Goal: Information Seeking & Learning: Learn about a topic

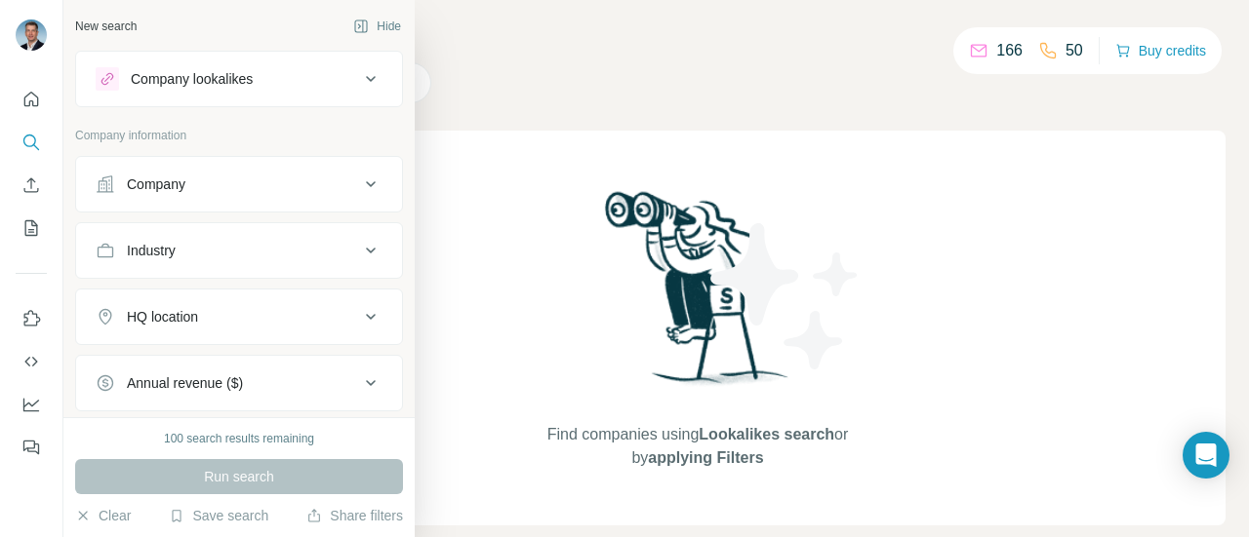
click at [364, 188] on icon at bounding box center [370, 184] width 23 height 23
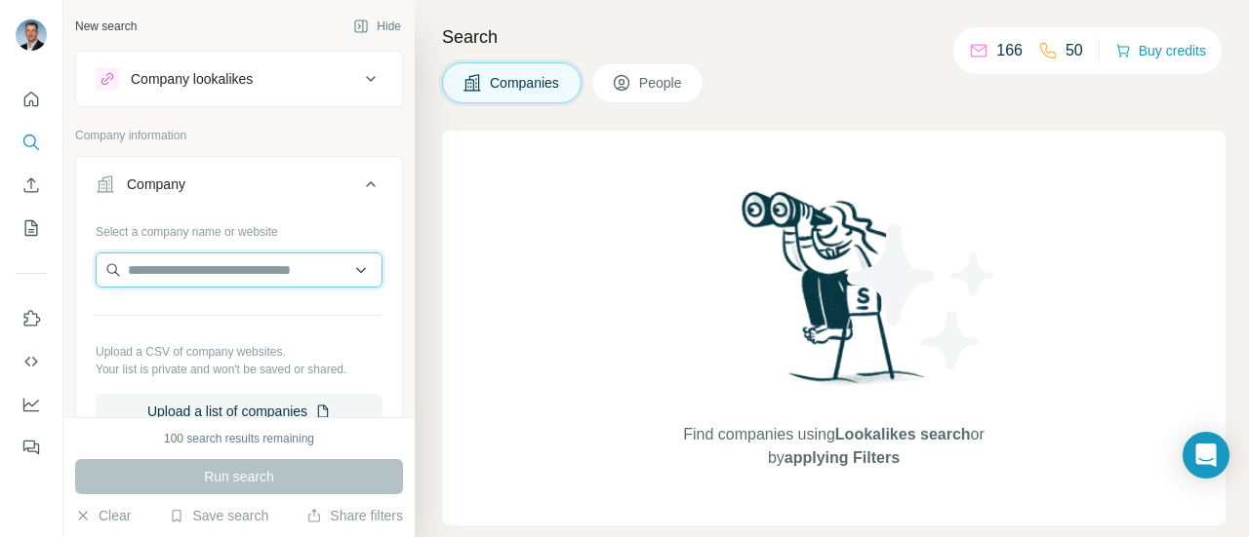
click at [271, 268] on input "text" at bounding box center [239, 270] width 287 height 35
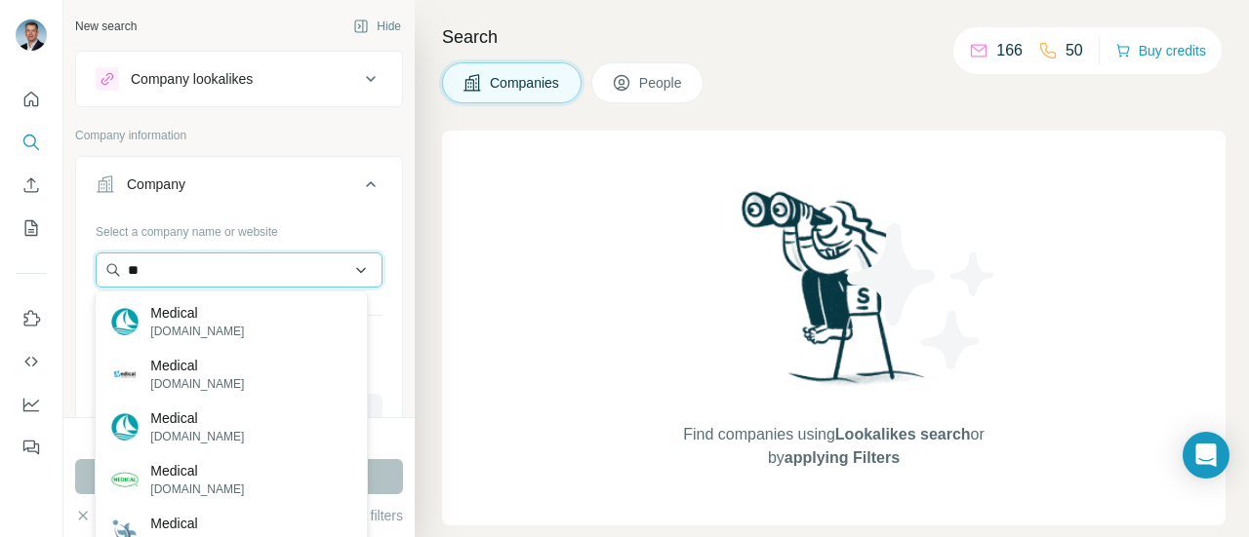
type input "*"
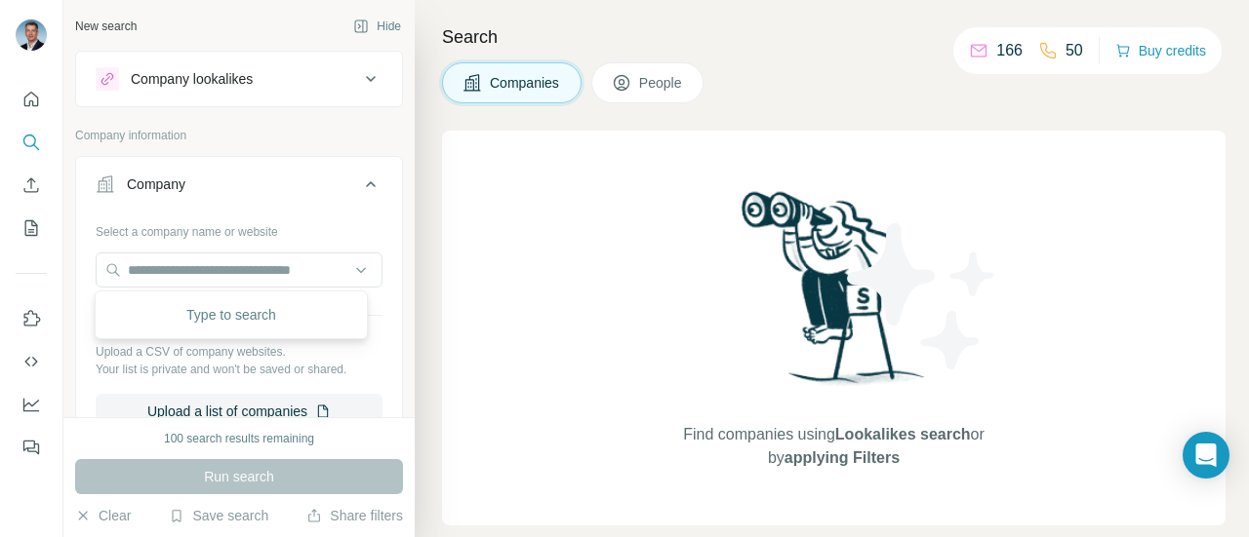
click at [336, 218] on div "Select a company name or website" at bounding box center [239, 228] width 287 height 25
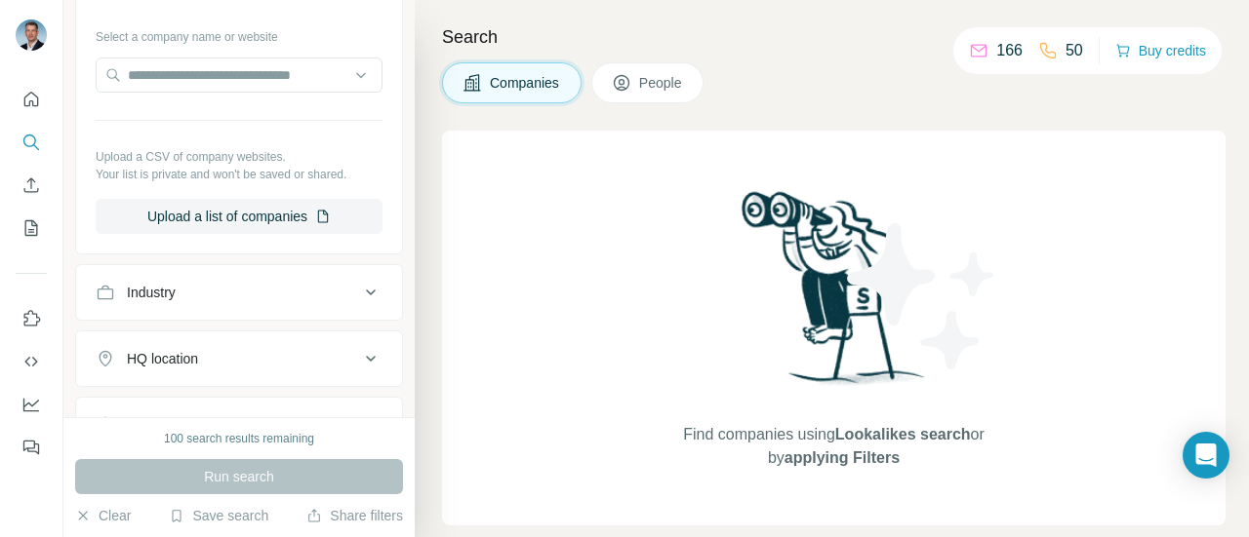
scroll to position [293, 0]
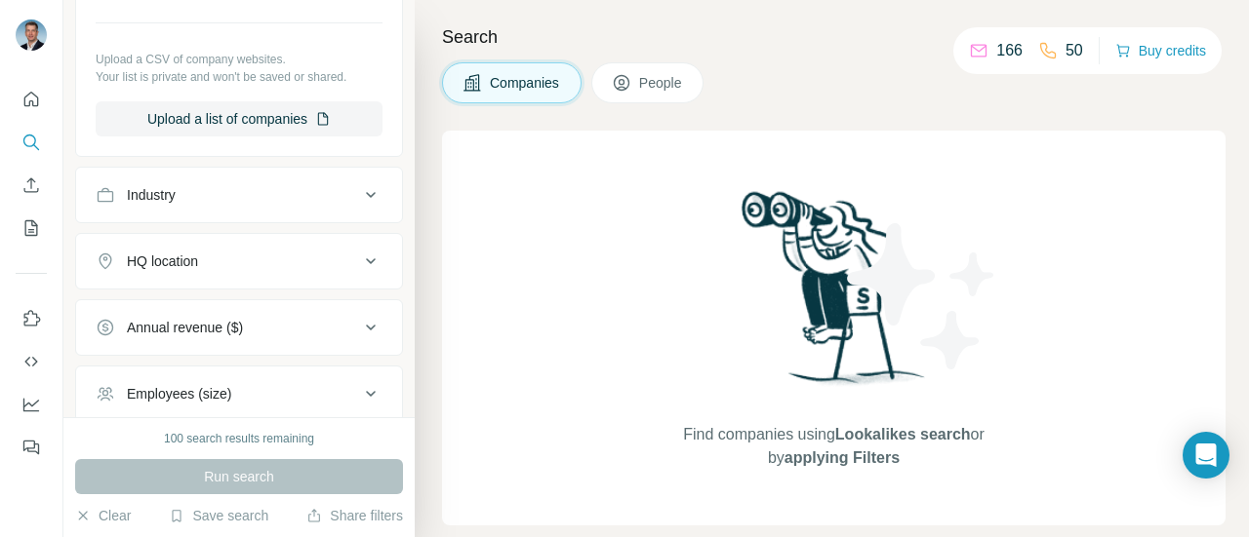
click at [337, 198] on div "Industry" at bounding box center [227, 195] width 263 height 20
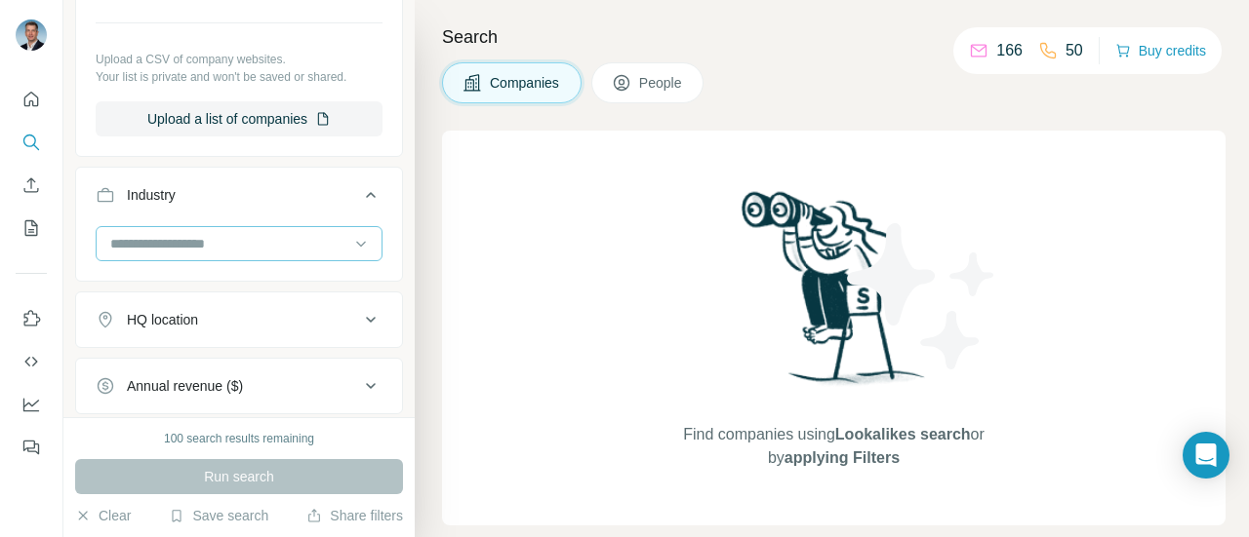
click at [271, 236] on input at bounding box center [228, 243] width 241 height 21
click at [261, 239] on input at bounding box center [228, 243] width 241 height 21
click at [252, 243] on input at bounding box center [228, 243] width 241 height 21
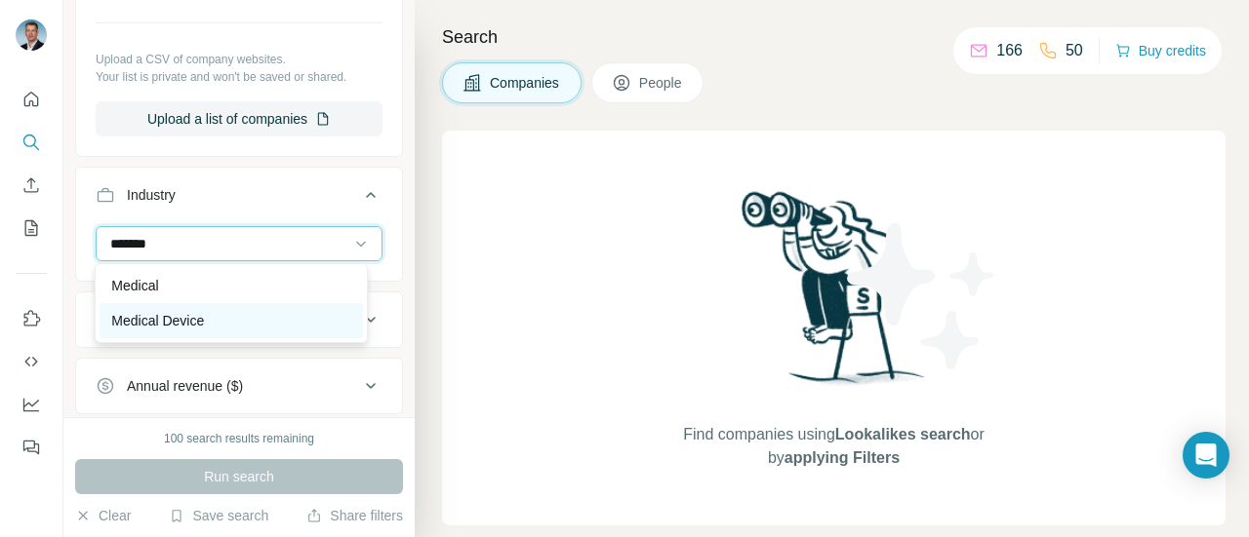
type input "*******"
click at [240, 317] on div "Medical Device" at bounding box center [230, 321] width 239 height 20
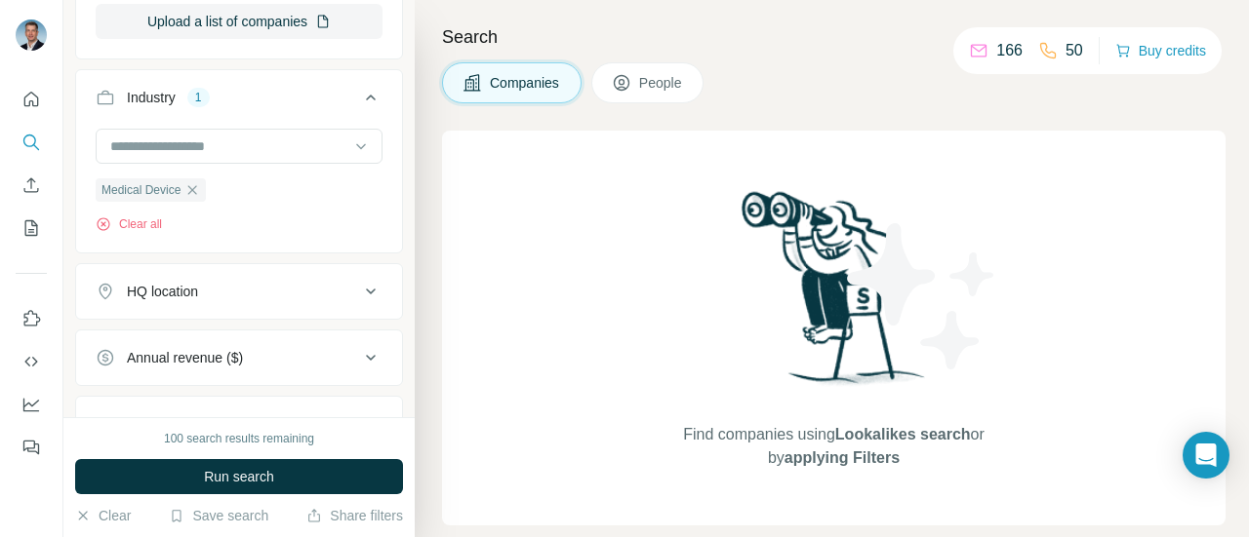
scroll to position [488, 0]
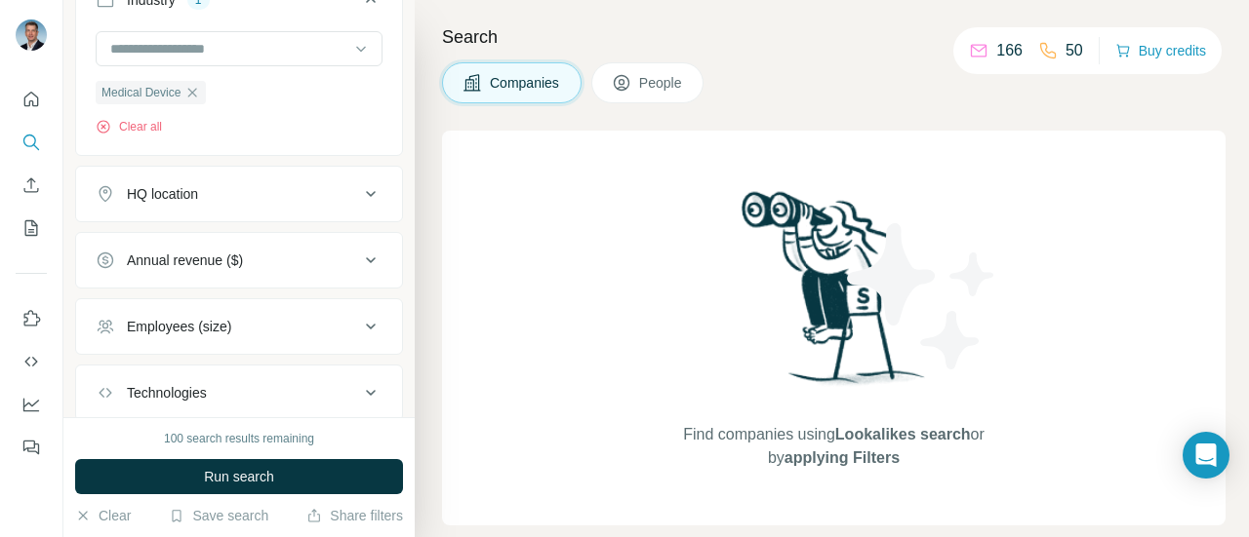
click at [315, 188] on div "HQ location" at bounding box center [227, 194] width 263 height 20
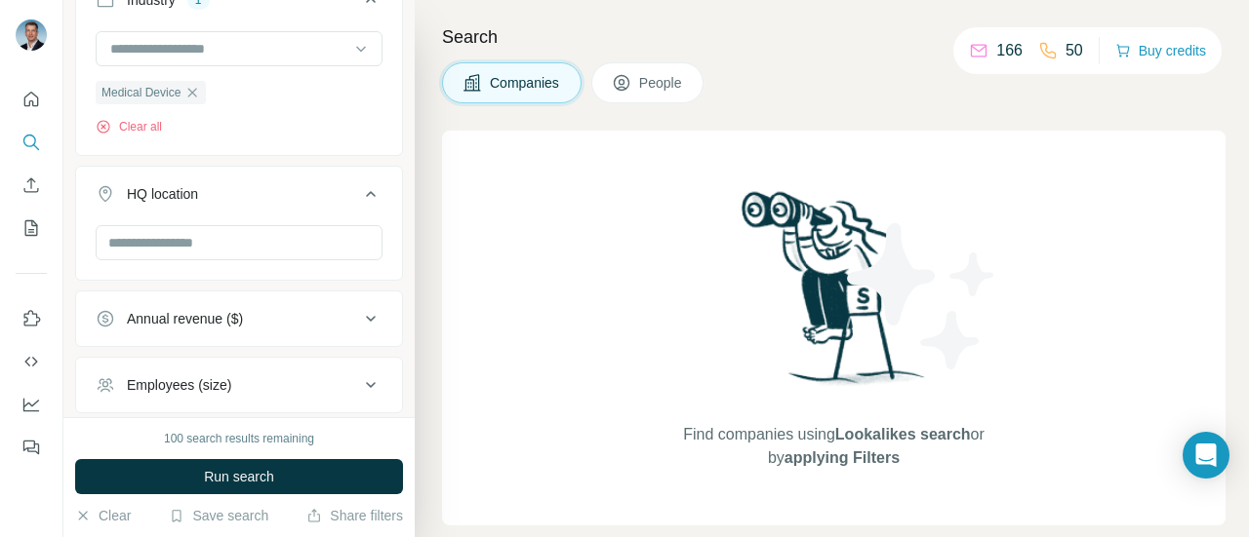
click at [315, 188] on div "HQ location" at bounding box center [227, 194] width 263 height 20
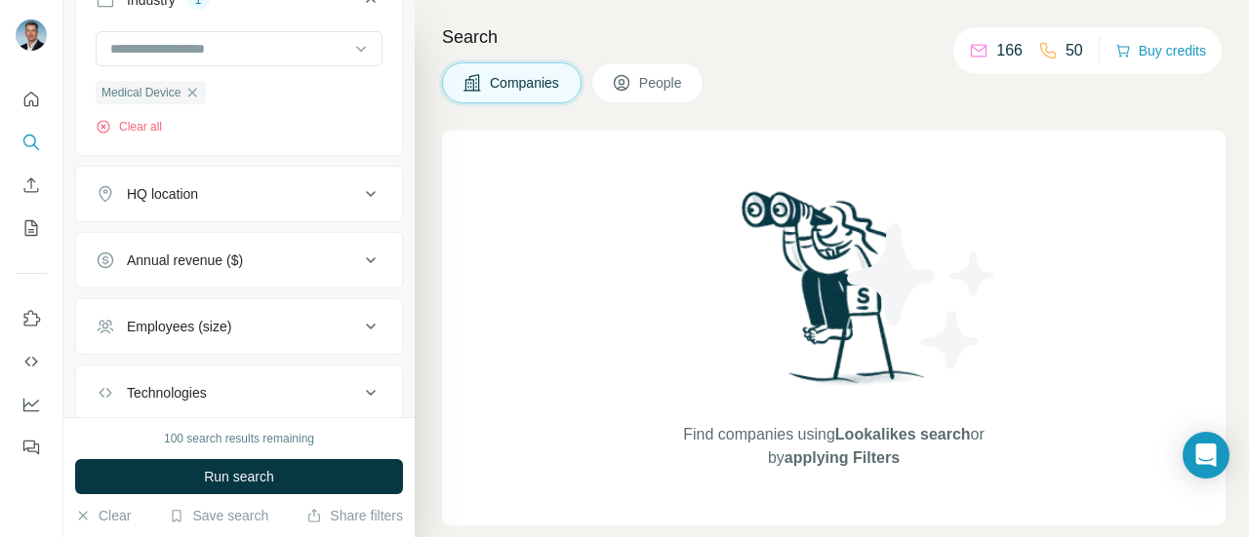
click at [341, 184] on div "HQ location" at bounding box center [227, 194] width 263 height 20
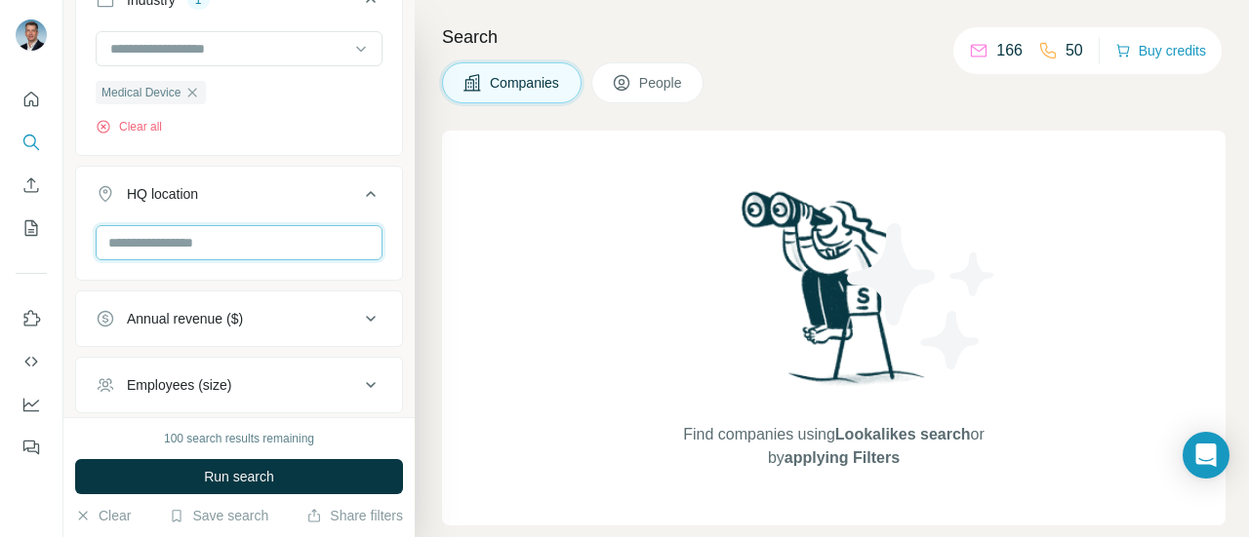
click at [194, 243] on input "text" at bounding box center [239, 242] width 287 height 35
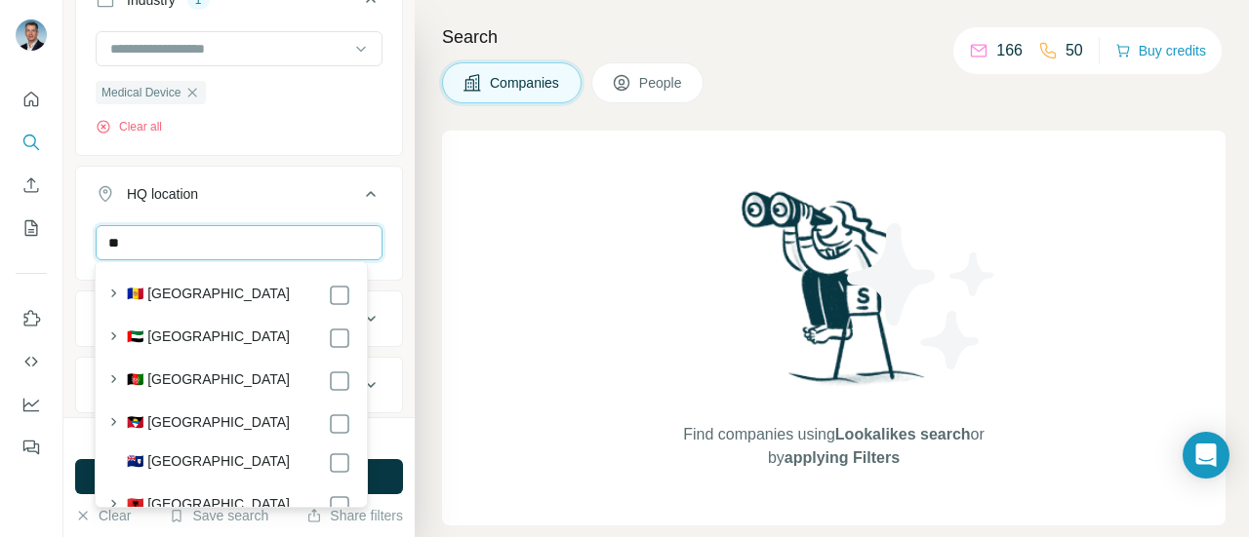
type input "*"
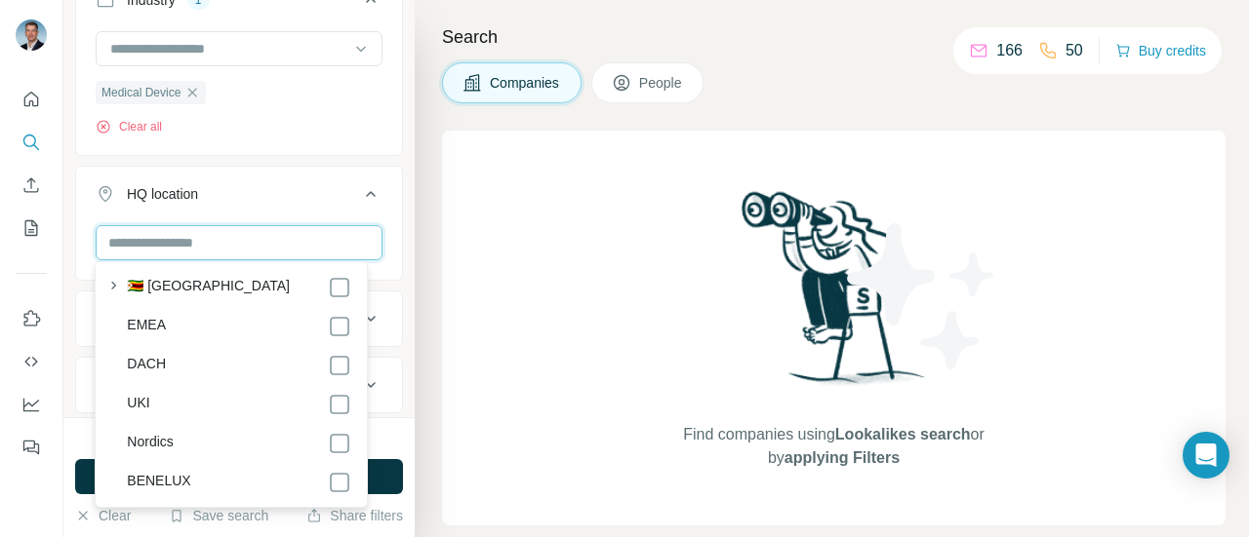
scroll to position [10715, 0]
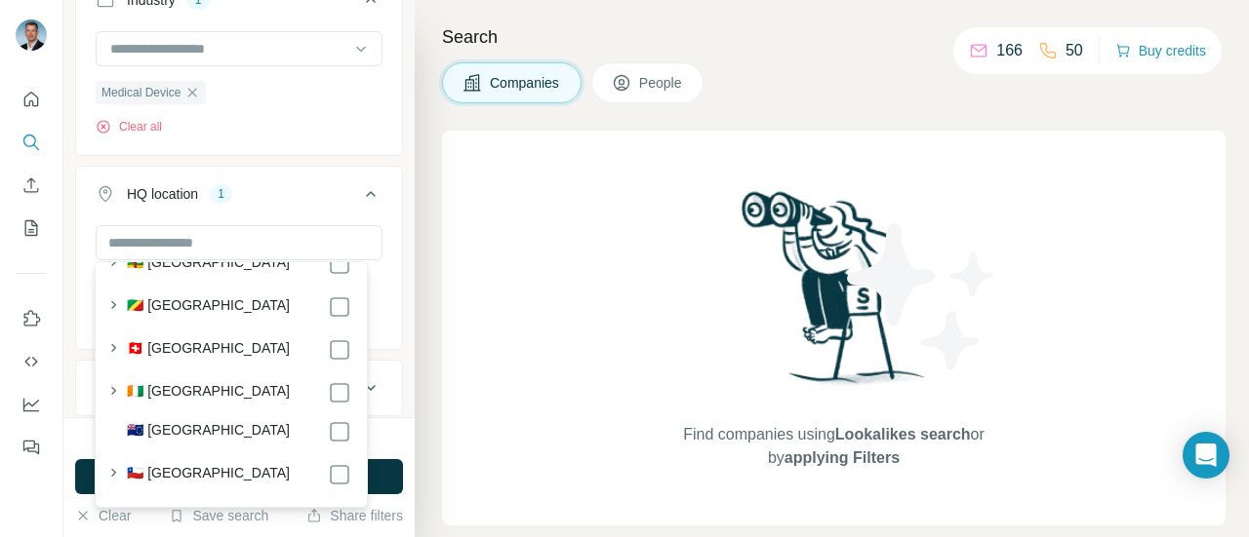
scroll to position [1741, 0]
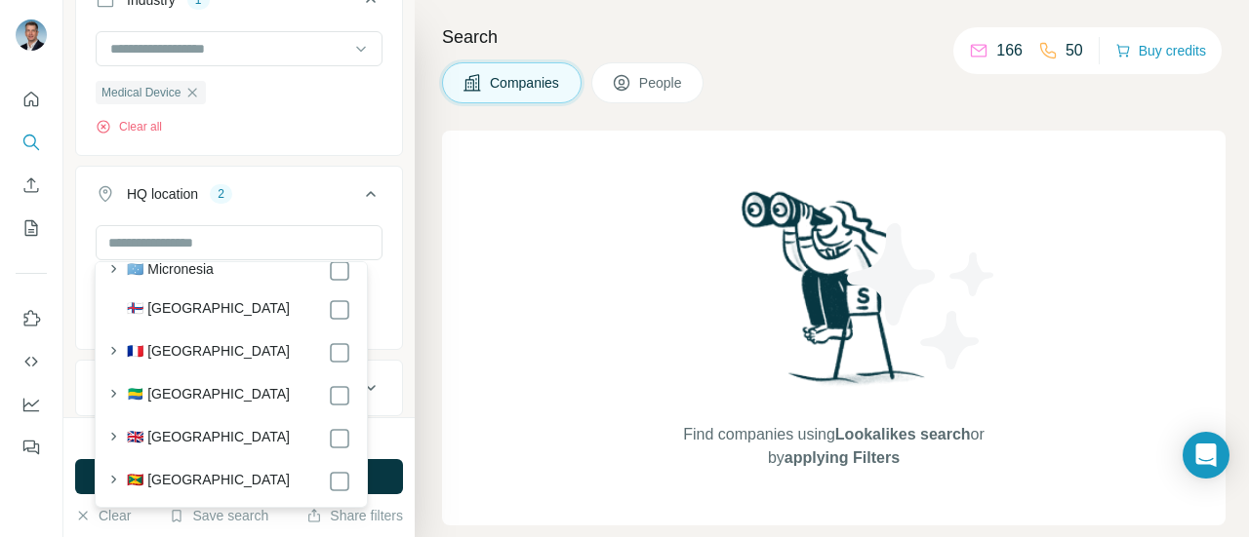
scroll to position [3107, 0]
